Goal: Information Seeking & Learning: Learn about a topic

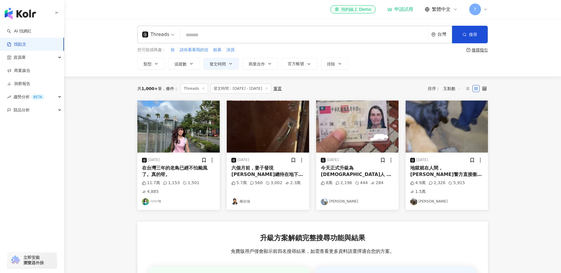
click at [235, 85] on span "發文時間：[DATE] - [DATE]" at bounding box center [240, 89] width 61 height 10
click at [232, 64] on icon "button" at bounding box center [230, 63] width 5 height 5
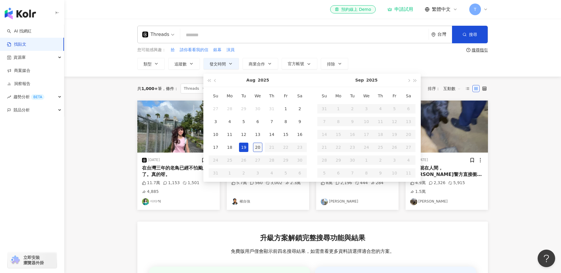
type input "**********"
click at [258, 149] on div "20" at bounding box center [257, 147] width 9 height 9
type input "**********"
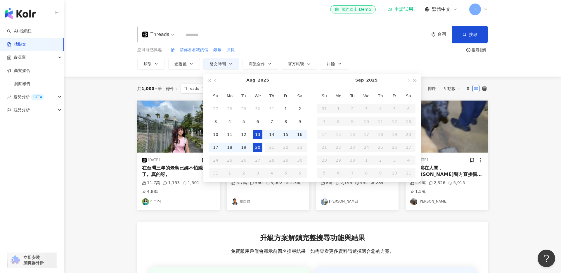
click at [262, 128] on td "13" at bounding box center [258, 134] width 14 height 13
type input "**********"
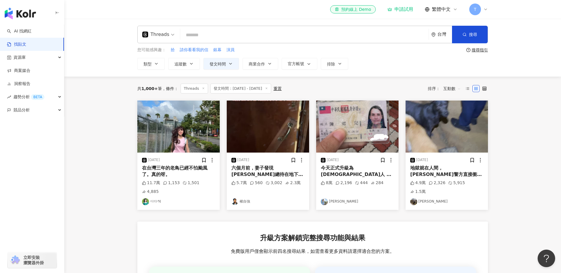
type input "**********"
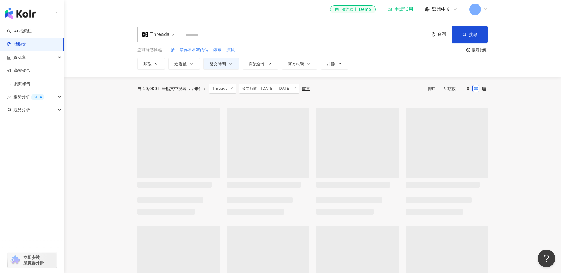
type input "**********"
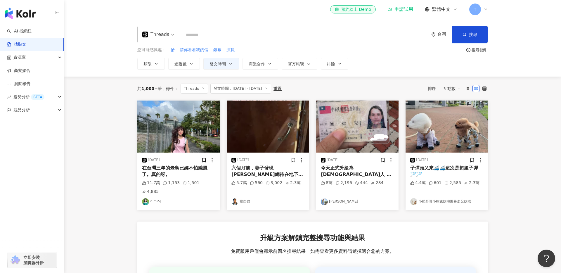
click at [357, 166] on div "今天正式升級為台灣人 💕🇹🇼💕 終於有自己的身分證了！ 我的人生的一個很重要的目標達成了✌🏻 以後買票不用再點「外國人」了， 我的手指終於自由了 🫡😂" at bounding box center [357, 171] width 73 height 13
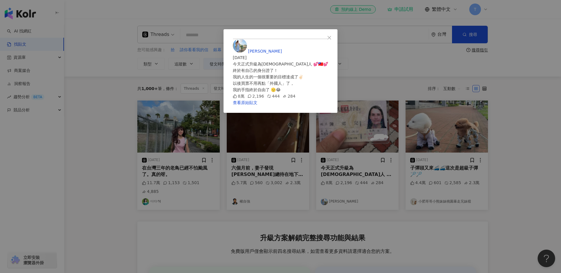
click at [329, 81] on div "今天正式升級為台灣人 💕🇹🇼💕 終於有自己的身分證了！ 我的人生的一個很重要的目標達成了✌🏻 以後買票不用再點「外國人」了， 我的手指終於自由了 🫡😂" at bounding box center [281, 77] width 96 height 32
click at [331, 37] on icon "close" at bounding box center [330, 38] width 4 height 4
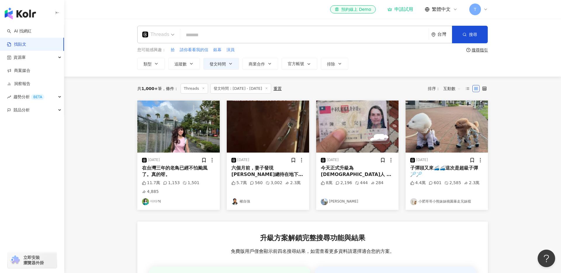
click at [161, 34] on div "Threads" at bounding box center [155, 34] width 27 height 9
click at [162, 52] on div "不分平台" at bounding box center [160, 50] width 33 height 7
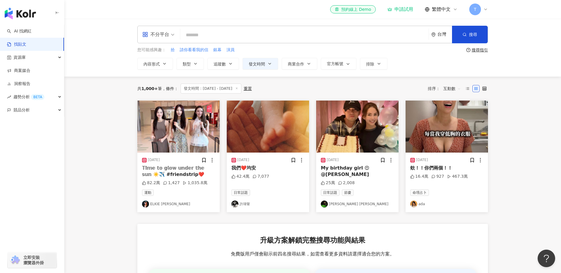
click at [281, 173] on div "2025/8/14 我們❤️均安 42.4萬 7,077 日常話題 許瑋甯" at bounding box center [268, 183] width 82 height 60
click at [254, 165] on div "我們❤️均安" at bounding box center [268, 168] width 73 height 6
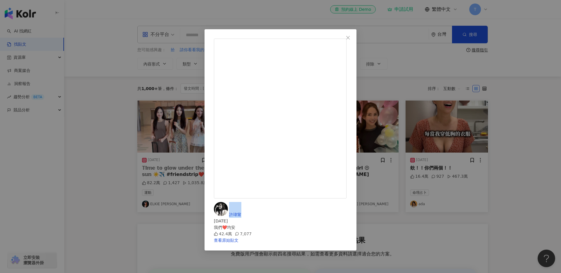
drag, startPoint x: 332, startPoint y: 42, endPoint x: 310, endPoint y: 42, distance: 22.5
click at [310, 202] on div "許瑋甯 2025/8/14 我們❤️均安 42.4萬 7,077" at bounding box center [280, 219] width 133 height 35
copy span "許瑋甯"
click at [354, 40] on button "Close" at bounding box center [348, 38] width 12 height 12
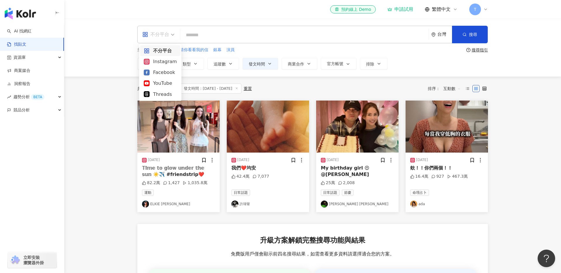
click at [174, 34] on span "不分平台" at bounding box center [158, 34] width 32 height 9
click at [163, 61] on div "Instagram" at bounding box center [160, 61] width 33 height 7
click at [170, 42] on span at bounding box center [160, 34] width 37 height 17
click at [165, 76] on div "Facebook" at bounding box center [161, 72] width 43 height 11
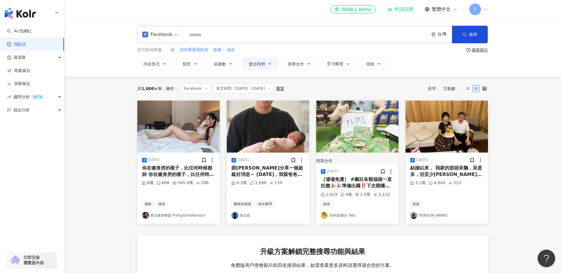
click at [169, 36] on div "Facebook" at bounding box center [157, 34] width 30 height 9
click at [168, 82] on div "YouTube" at bounding box center [161, 83] width 34 height 7
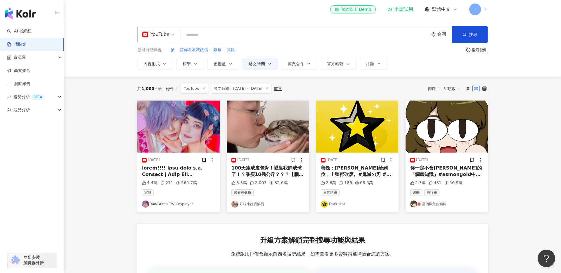
click at [208, 33] on input "search" at bounding box center [305, 35] width 244 height 13
click at [172, 35] on span "YouTube" at bounding box center [158, 34] width 32 height 9
click at [155, 51] on div "不分平台" at bounding box center [160, 50] width 33 height 7
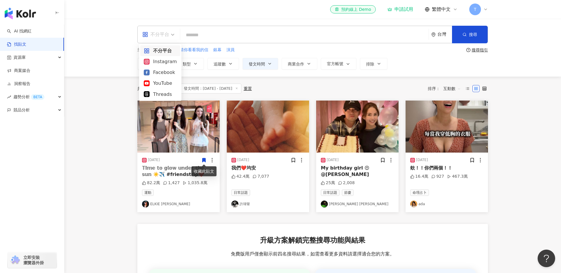
click at [170, 38] on span "不分平台" at bounding box center [158, 34] width 32 height 9
click at [163, 63] on div "Instagram" at bounding box center [160, 61] width 33 height 7
click at [169, 41] on span at bounding box center [160, 34] width 37 height 17
click at [157, 71] on div "Facebook" at bounding box center [162, 72] width 36 height 7
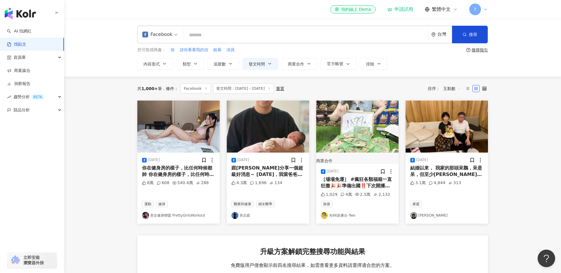
click at [171, 37] on span "Facebook" at bounding box center [159, 34] width 35 height 9
click at [503, 183] on main "**********" at bounding box center [312, 207] width 497 height 377
click at [165, 41] on span at bounding box center [159, 34] width 35 height 17
click at [159, 82] on div "YouTube" at bounding box center [161, 83] width 34 height 7
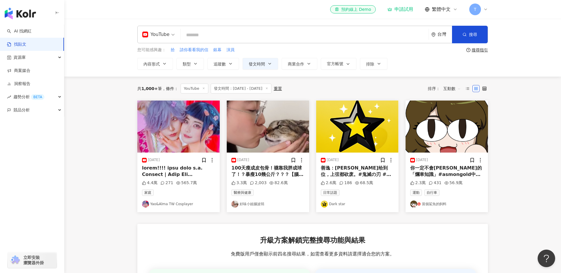
click at [164, 39] on span at bounding box center [158, 34] width 32 height 17
click at [158, 93] on div "Threads" at bounding box center [160, 94] width 33 height 7
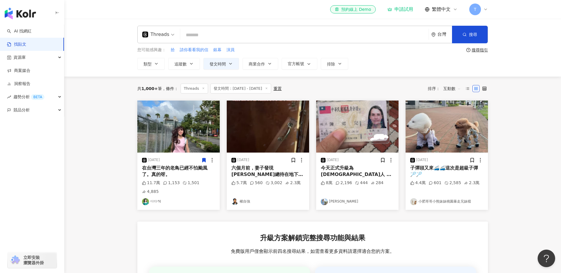
click at [111, 183] on main "**********" at bounding box center [312, 200] width 497 height 363
